Goal: Task Accomplishment & Management: Complete application form

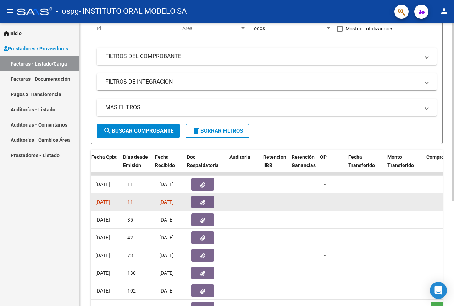
scroll to position [0, 369]
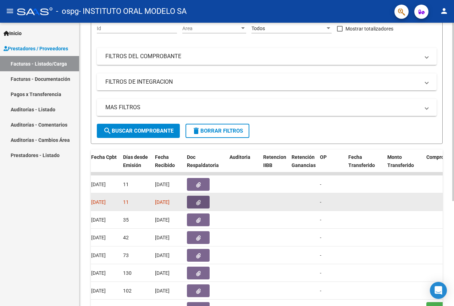
click at [201, 204] on icon "button" at bounding box center [198, 202] width 5 height 5
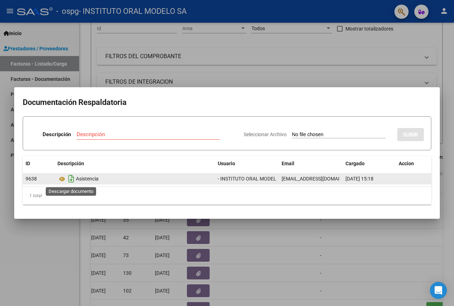
click at [74, 179] on icon "Descargar documento" at bounding box center [71, 178] width 9 height 11
click at [419, 55] on div at bounding box center [227, 153] width 454 height 306
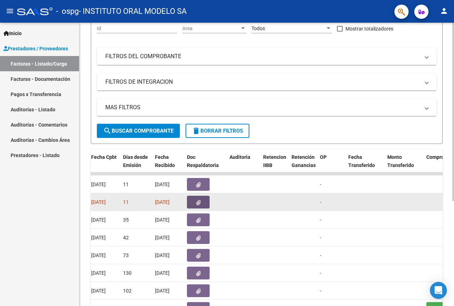
click at [196, 203] on button "button" at bounding box center [198, 202] width 23 height 13
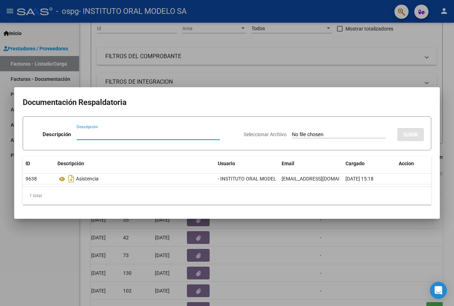
click at [111, 133] on input "Descripción" at bounding box center [148, 134] width 143 height 6
click at [333, 132] on input "Seleccionar Archivo" at bounding box center [339, 135] width 94 height 7
click at [340, 138] on div "Seleccionar Archivo SUBIR" at bounding box center [334, 133] width 180 height 22
click at [321, 132] on input "Seleccionar Archivo" at bounding box center [339, 135] width 94 height 7
type input "C:\fakepath\Asistencia pAREJAS AGOSTO.pdf"
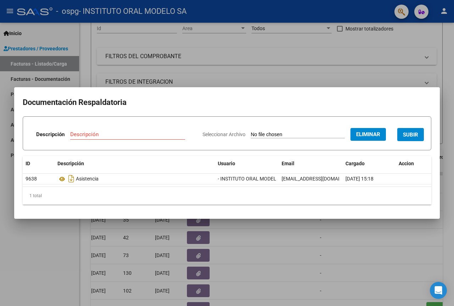
click at [125, 136] on input "Descripción" at bounding box center [127, 134] width 115 height 6
type input "ASISTENCIA AGOSTO"
click at [418, 135] on span "SUBIR" at bounding box center [410, 135] width 15 height 6
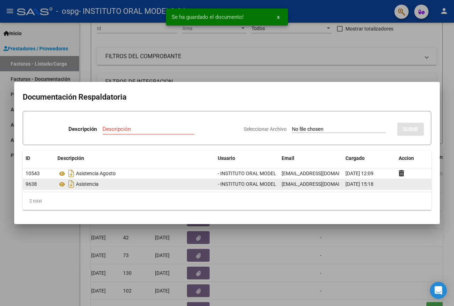
click at [399, 186] on datatable-body-cell at bounding box center [413, 184] width 35 height 10
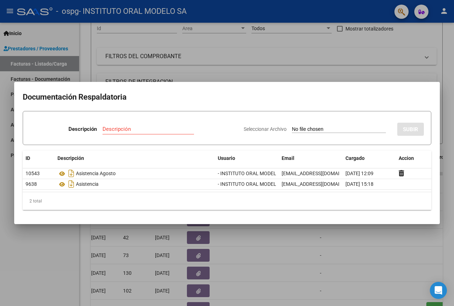
click at [370, 60] on div at bounding box center [227, 153] width 454 height 306
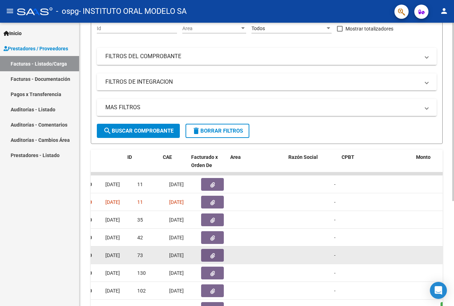
scroll to position [0, 0]
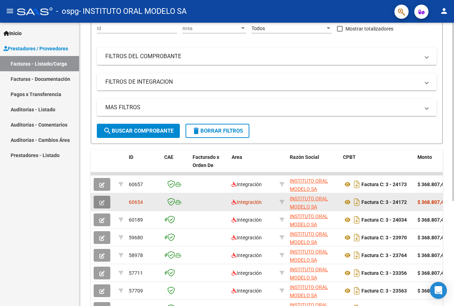
click at [100, 201] on icon "button" at bounding box center [101, 202] width 5 height 5
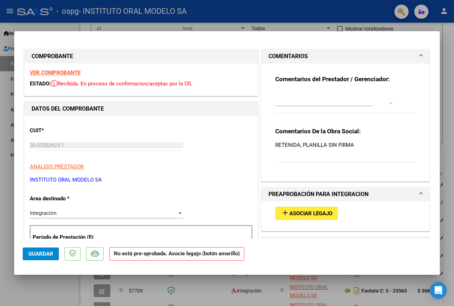
click at [373, 102] on textarea at bounding box center [333, 97] width 117 height 14
click at [363, 104] on textarea at bounding box center [333, 97] width 117 height 14
click at [296, 147] on p "RETENIDA, PLANILLA SIN FIRMA" at bounding box center [345, 145] width 141 height 8
click at [312, 95] on textarea at bounding box center [333, 97] width 117 height 14
type textarea "ADJUNTAMOS NUEVAMENTE LA PLANILLA FIRMADA"
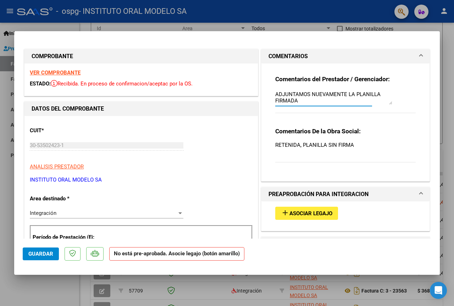
click at [309, 215] on span "Asociar Legajo" at bounding box center [311, 213] width 43 height 6
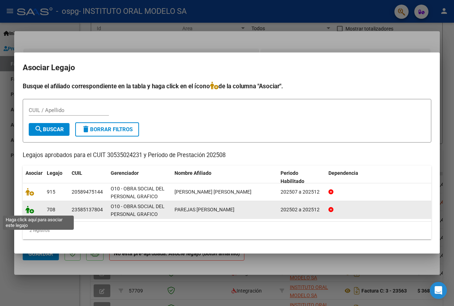
click at [31, 210] on icon at bounding box center [30, 210] width 9 height 8
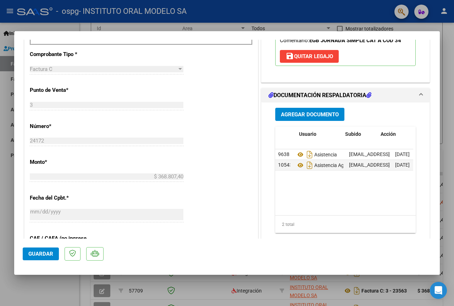
scroll to position [0, 50]
click at [374, 153] on datatable-body-cell "[DATE]" at bounding box center [359, 154] width 35 height 10
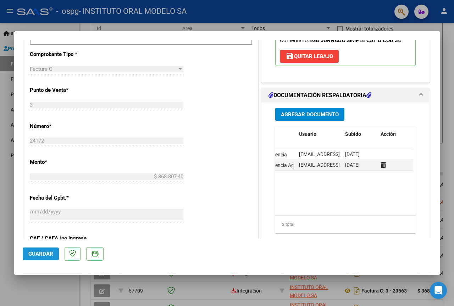
click at [50, 253] on span "Guardar" at bounding box center [40, 254] width 25 height 6
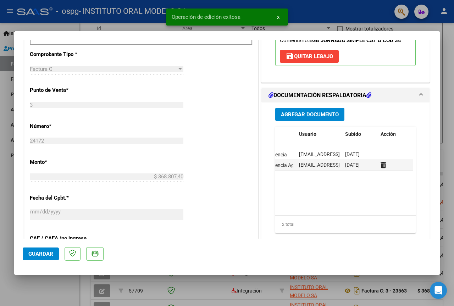
click at [449, 45] on div at bounding box center [227, 153] width 454 height 306
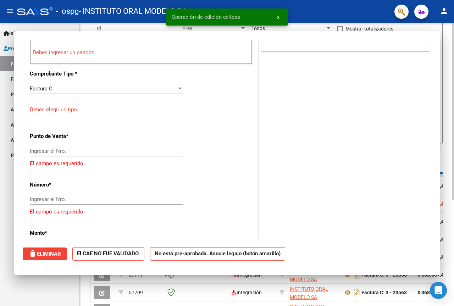
scroll to position [0, 0]
